Goal: Find specific page/section: Find specific page/section

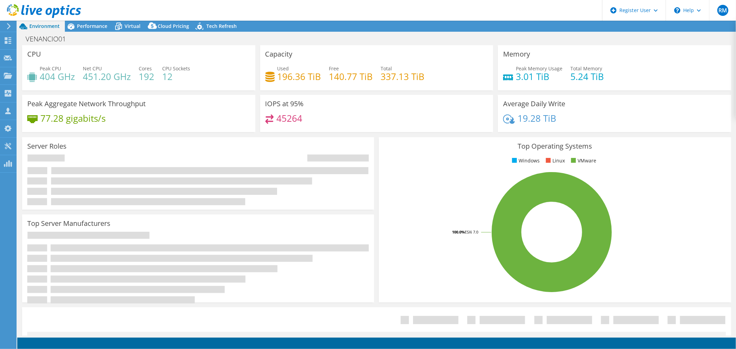
select select "SouthAmerica"
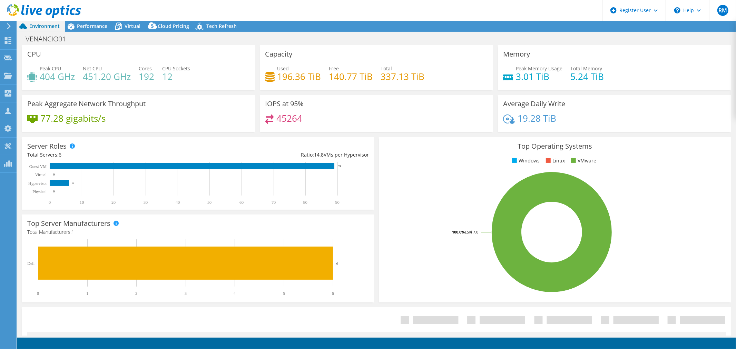
select select "SouthAmerica"
select select "USD"
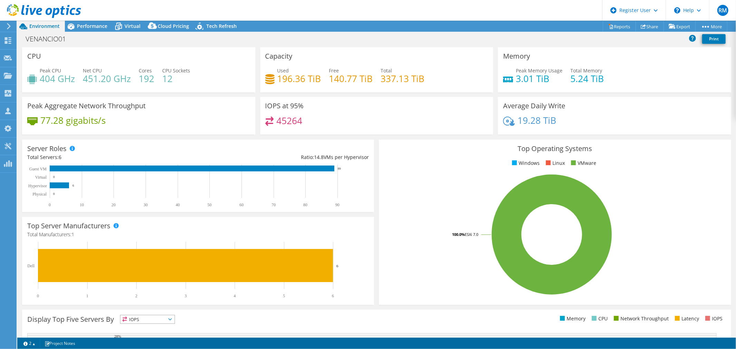
drag, startPoint x: 18, startPoint y: 11, endPoint x: 32, endPoint y: 8, distance: 14.1
click at [18, 11] on use at bounding box center [44, 11] width 74 height 14
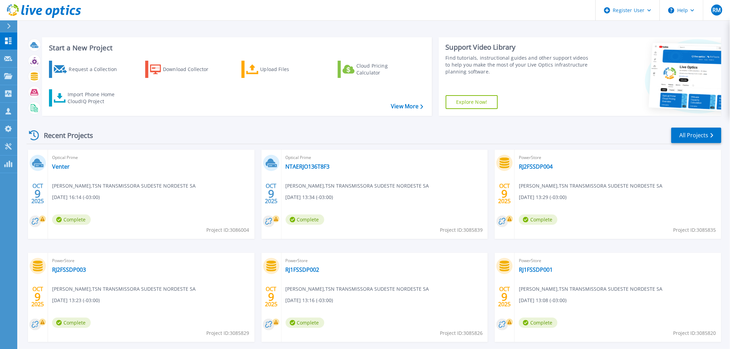
scroll to position [33, 0]
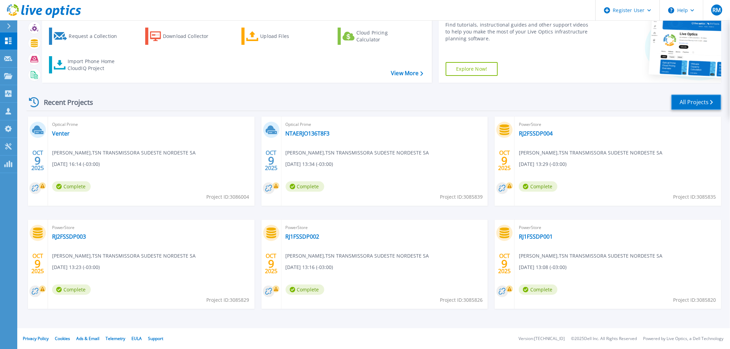
click at [699, 103] on link "All Projects" at bounding box center [696, 103] width 50 height 16
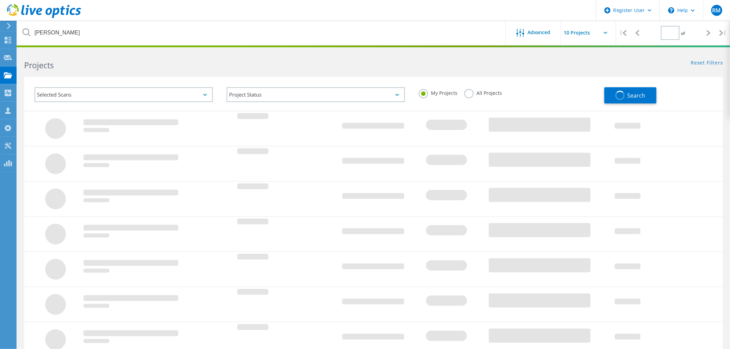
type input "2"
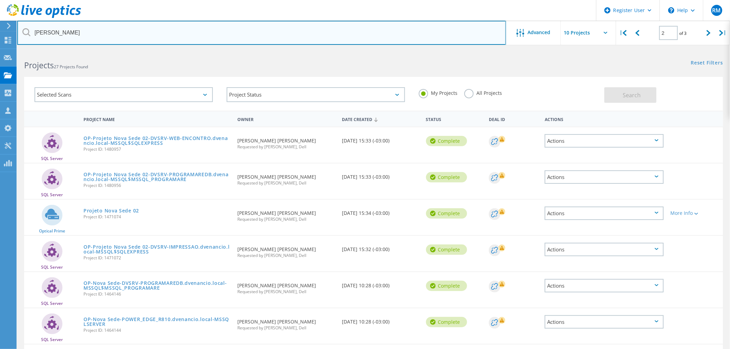
click at [48, 29] on input "venancio" at bounding box center [261, 33] width 489 height 24
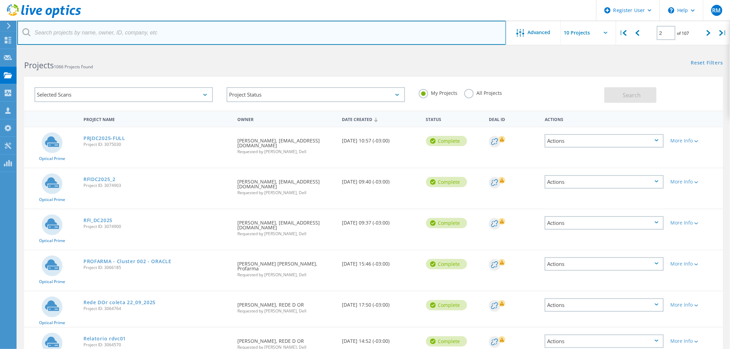
click at [91, 32] on input "text" at bounding box center [261, 33] width 489 height 24
type input "previ"
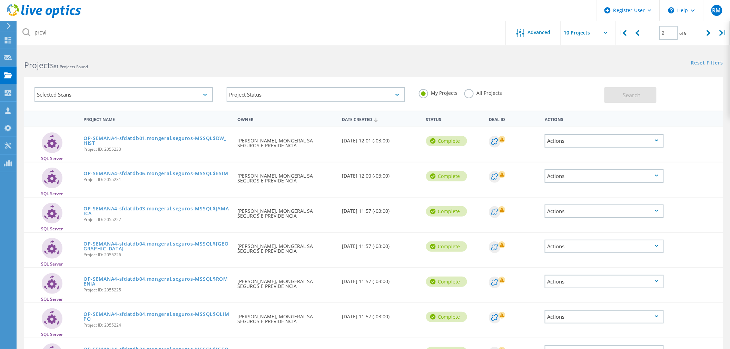
click at [285, 53] on div "Projects 81 Projects Found" at bounding box center [195, 59] width 356 height 18
